Goal: Task Accomplishment & Management: Manage account settings

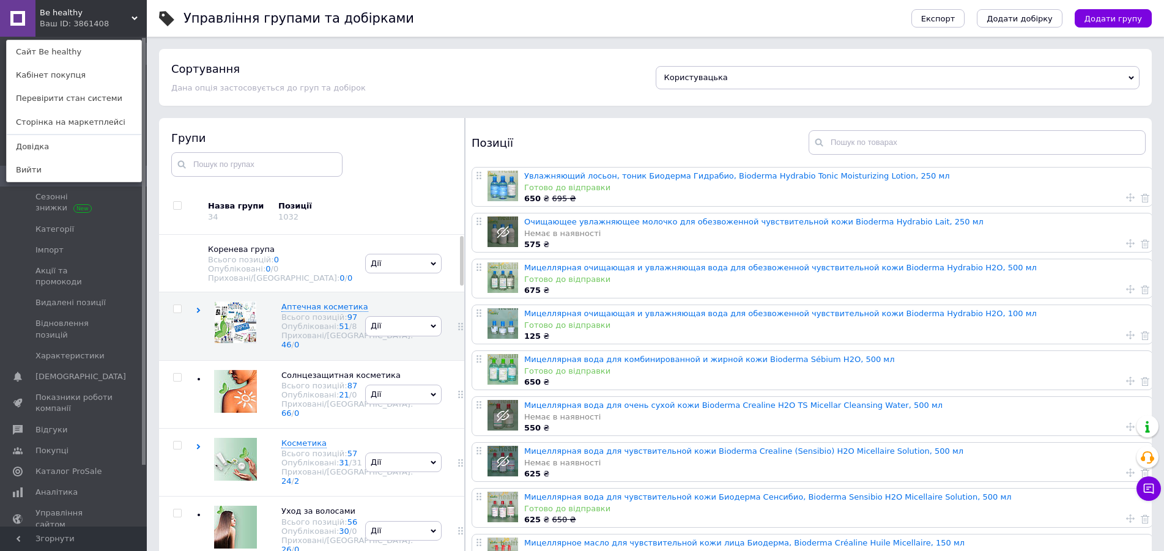
scroll to position [69, 0]
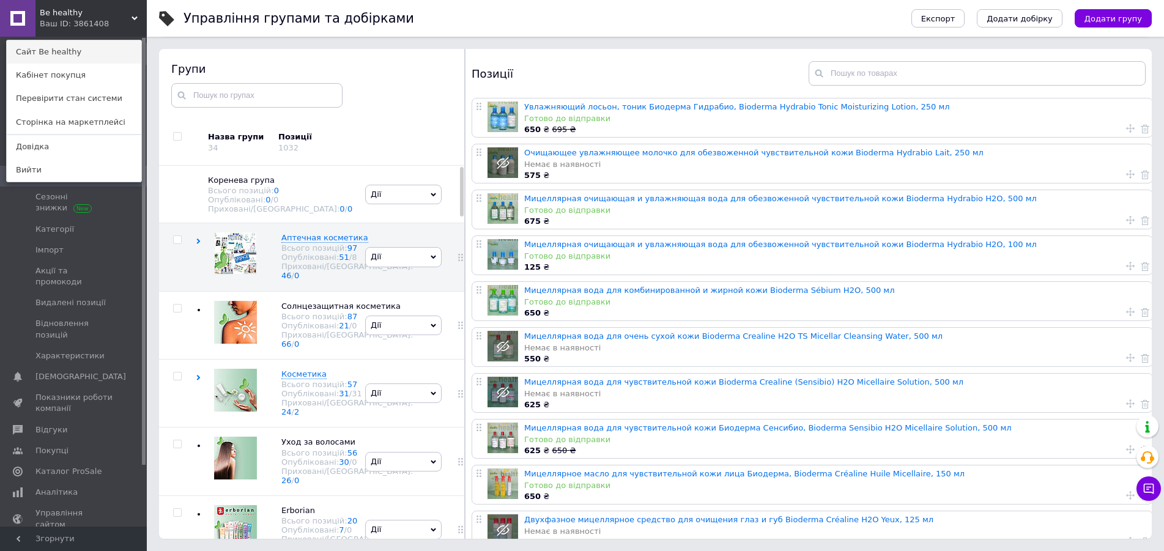
click at [100, 49] on link "Сайт Be healthy" at bounding box center [74, 51] width 135 height 23
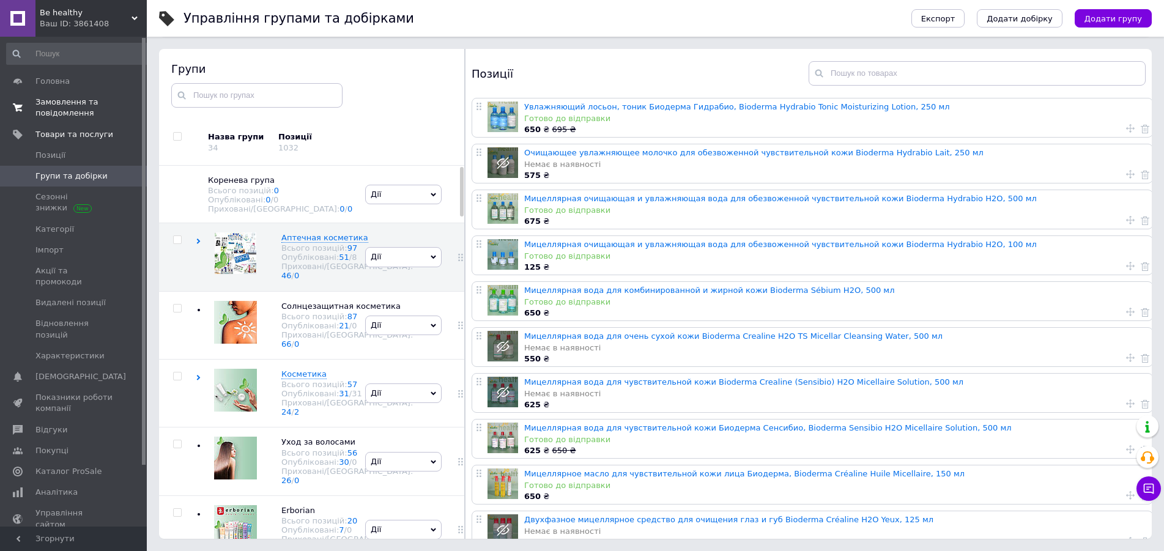
click at [67, 100] on span "Замовлення та повідомлення" at bounding box center [74, 108] width 78 height 22
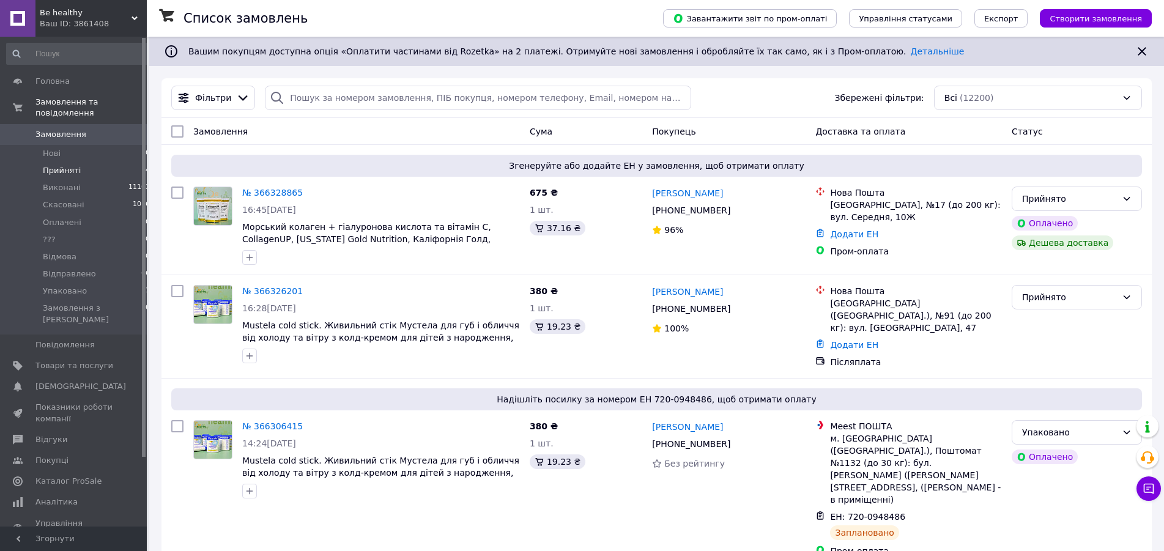
click at [61, 165] on span "Прийняті" at bounding box center [62, 170] width 38 height 11
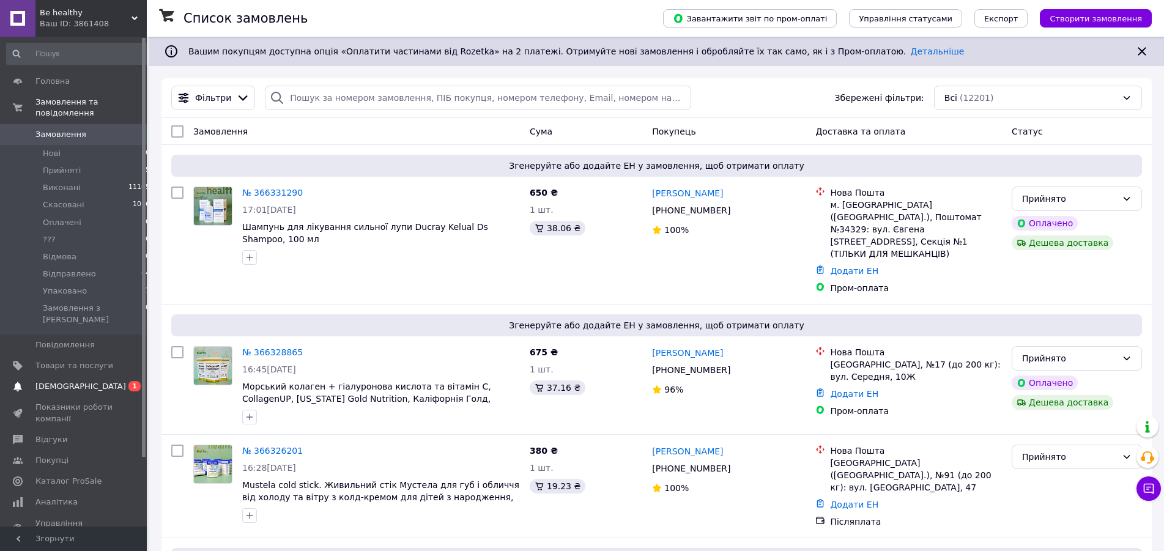
click at [60, 381] on span "[DEMOGRAPHIC_DATA]" at bounding box center [80, 386] width 91 height 11
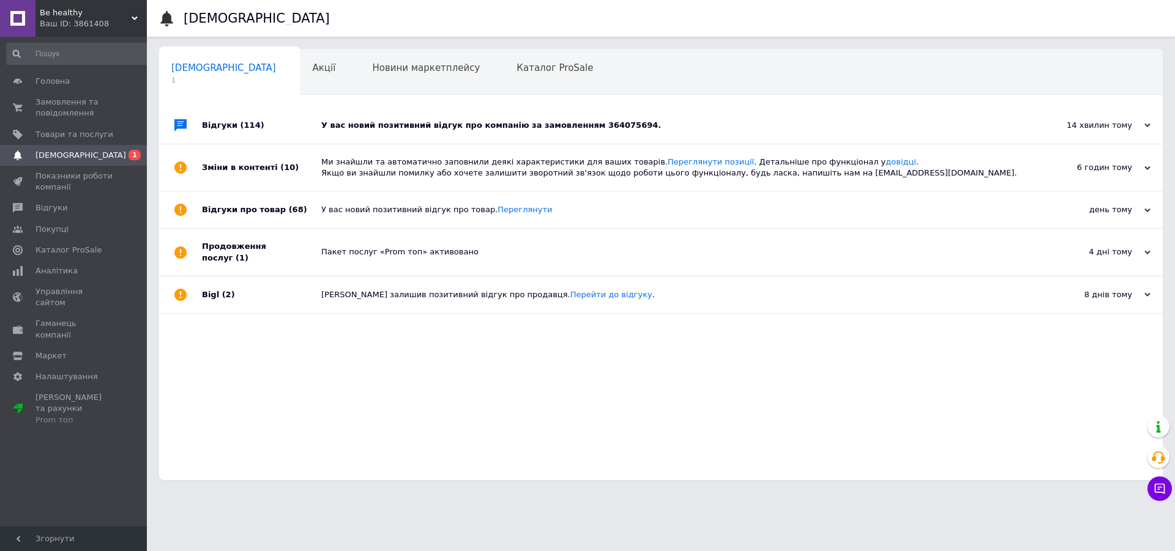
click at [404, 124] on div "У вас новий позитивний відгук про компанію за замовленням 364075694." at bounding box center [674, 125] width 707 height 11
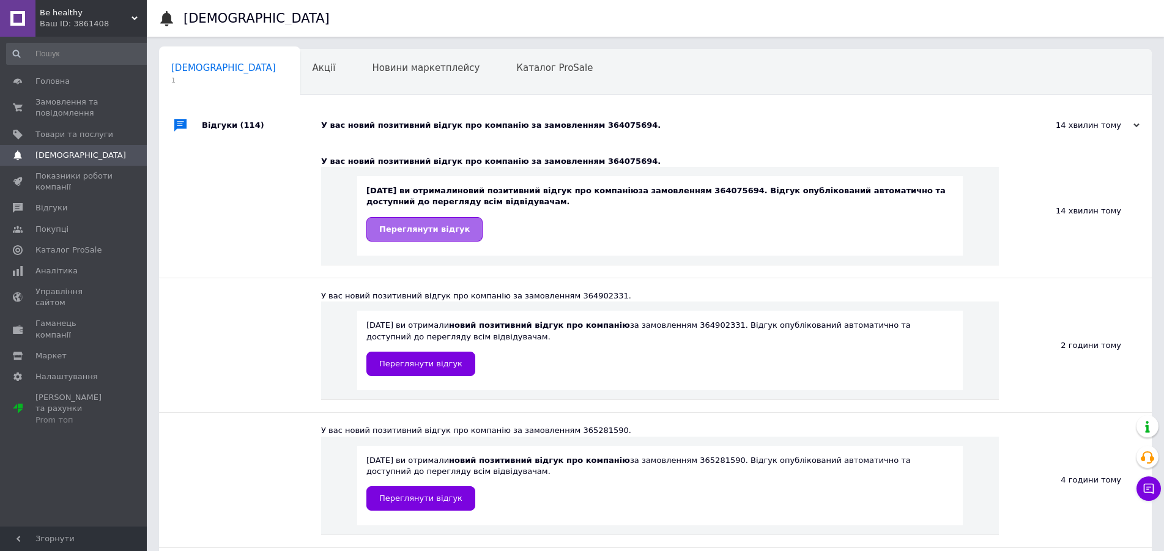
click at [413, 233] on span "Переглянути відгук" at bounding box center [424, 229] width 91 height 9
click at [58, 132] on span "Товари та послуги" at bounding box center [74, 134] width 78 height 11
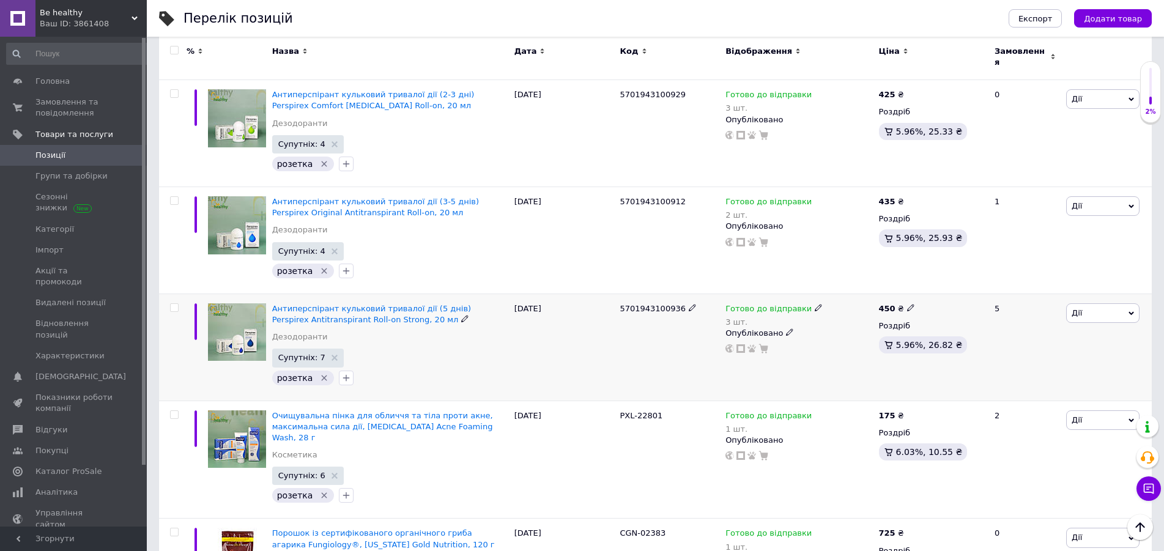
scroll to position [3932, 0]
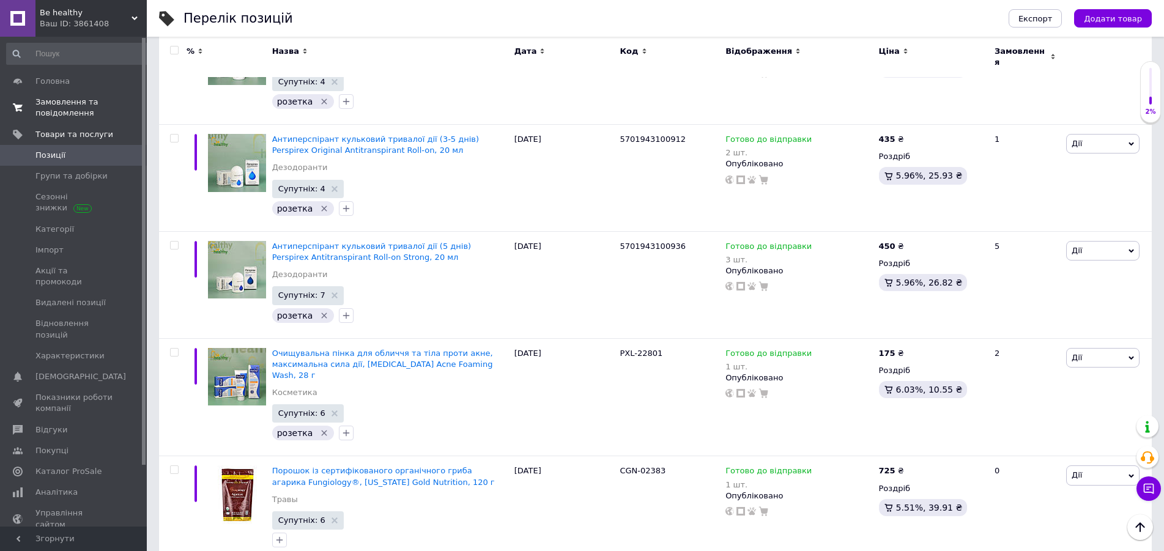
click at [54, 102] on span "Замовлення та повідомлення" at bounding box center [74, 108] width 78 height 22
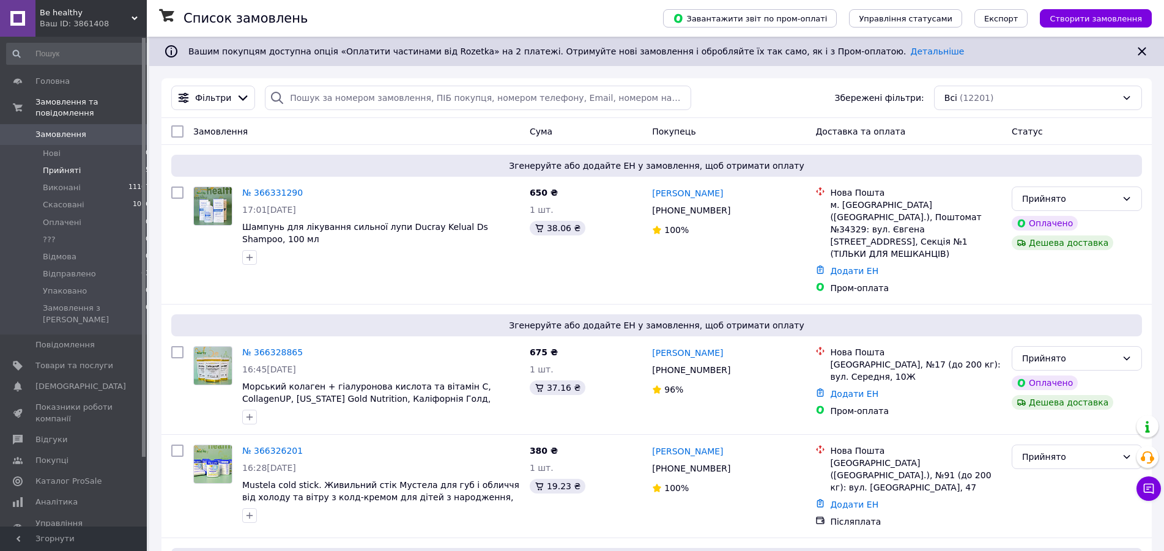
click at [50, 165] on span "Прийняті" at bounding box center [62, 170] width 38 height 11
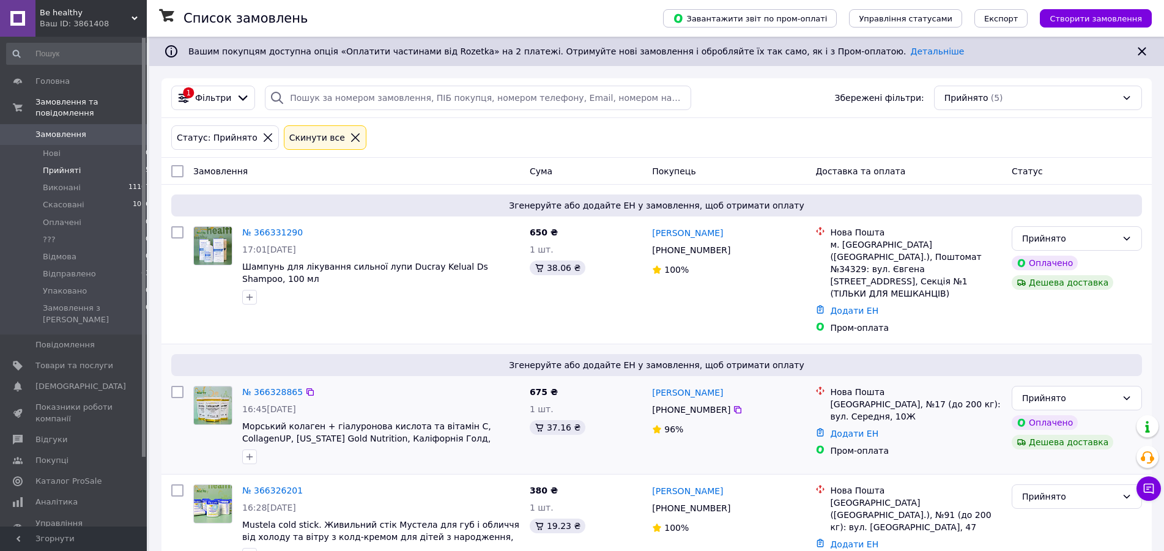
scroll to position [207, 0]
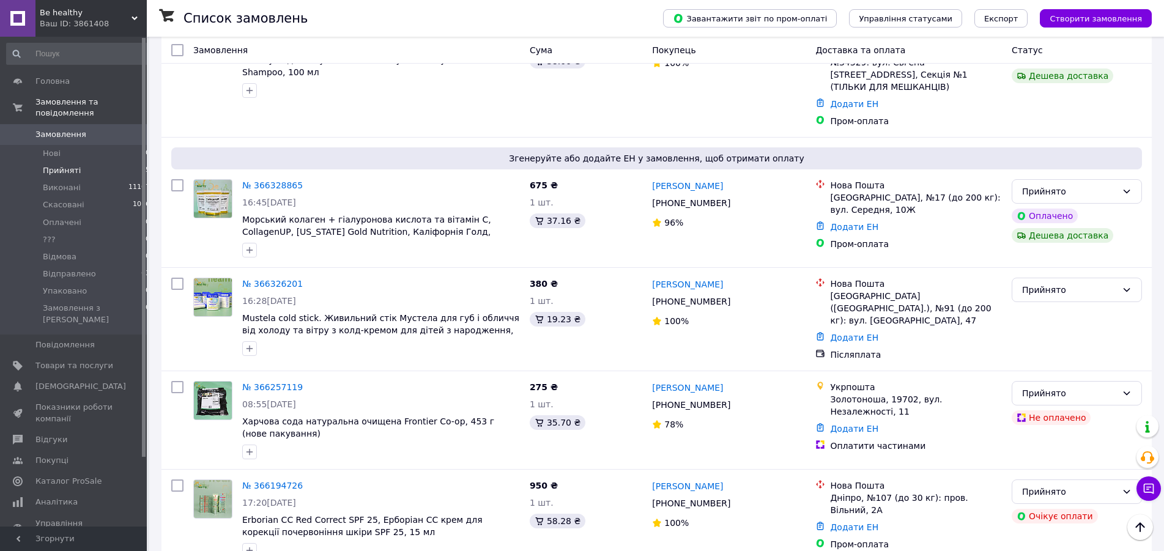
click at [57, 165] on span "Прийняті" at bounding box center [62, 170] width 38 height 11
